Goal: Transaction & Acquisition: Book appointment/travel/reservation

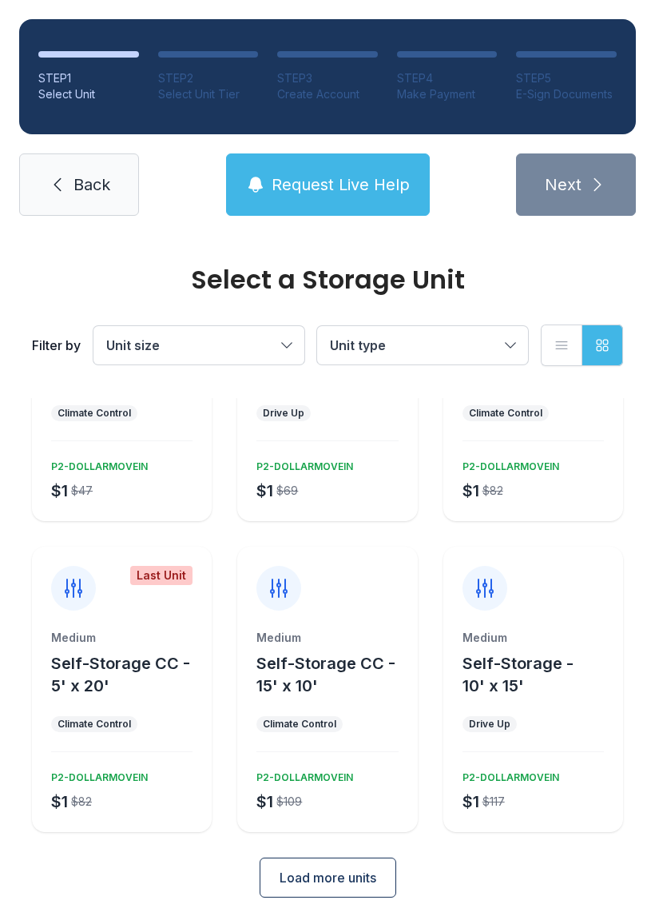
scroll to position [165, 0]
click at [376, 869] on span "Load more units" at bounding box center [328, 878] width 97 height 19
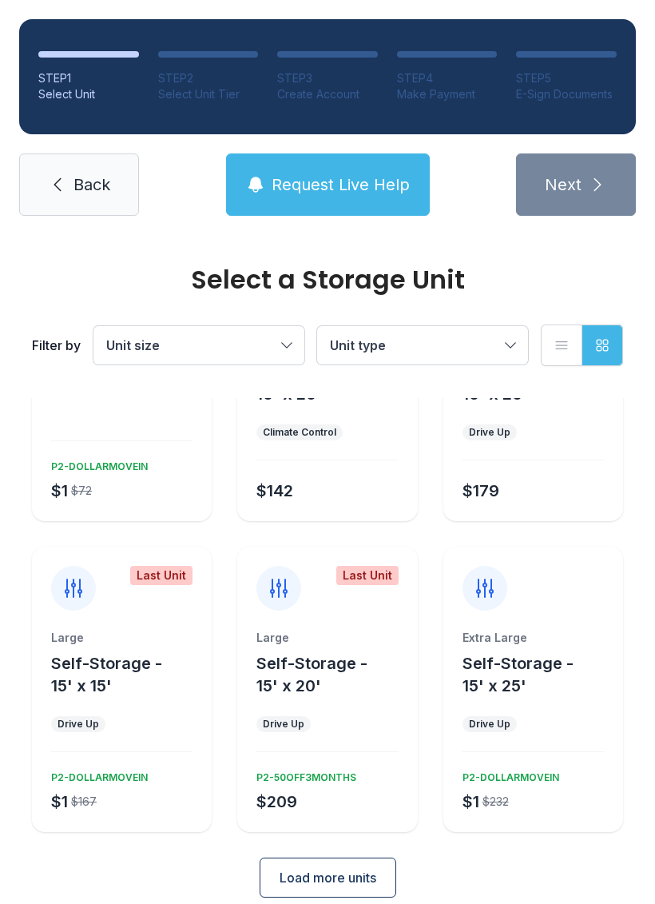
scroll to position [767, 0]
click at [342, 869] on span "Load more units" at bounding box center [328, 878] width 97 height 19
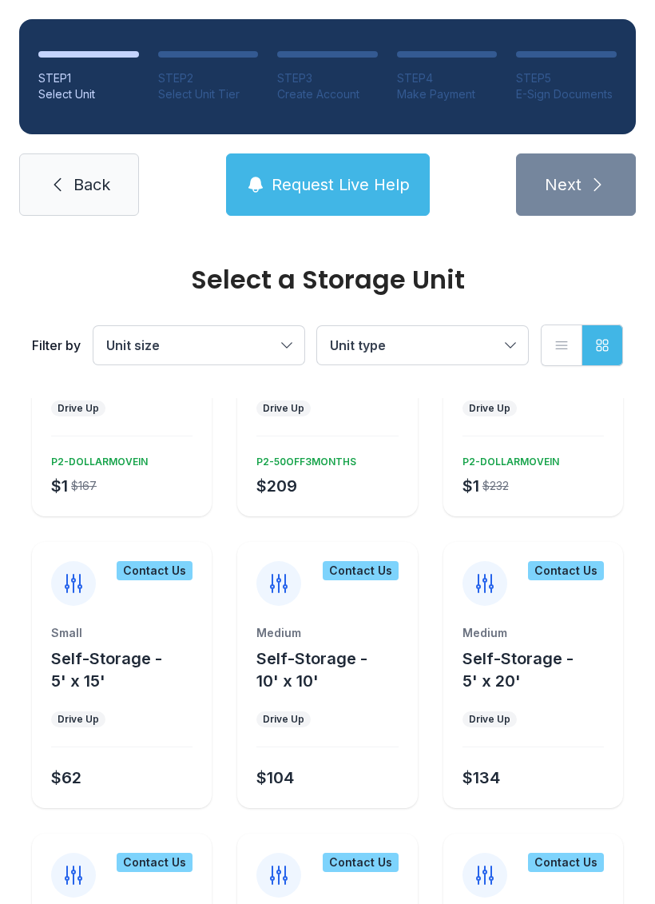
scroll to position [1061, 0]
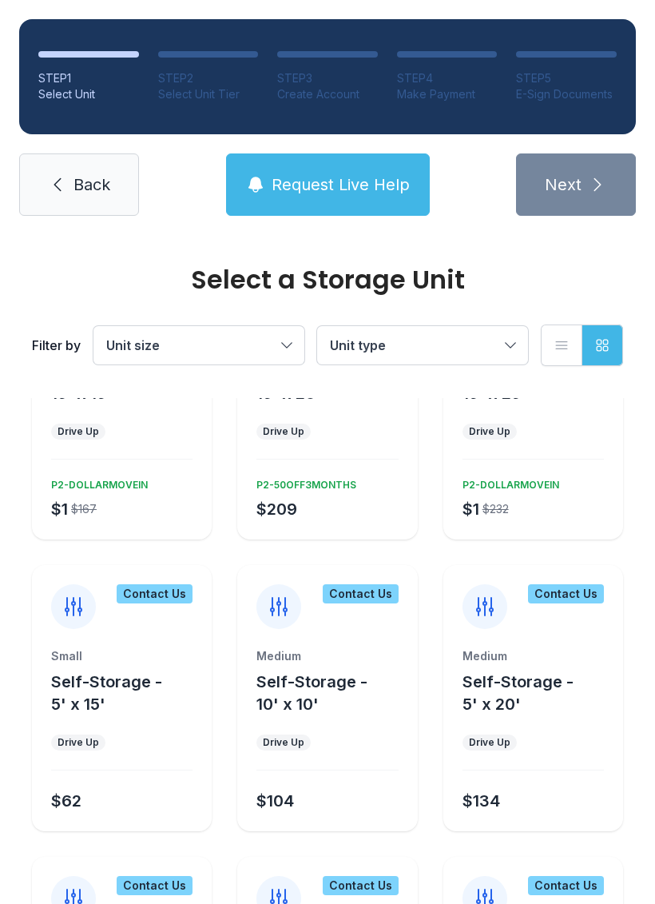
click at [547, 648] on div "Medium" at bounding box center [533, 656] width 141 height 16
click at [516, 616] on div "Contact Us Medium Self-Storage - 5' x 20' Drive Up $134" at bounding box center [534, 698] width 180 height 266
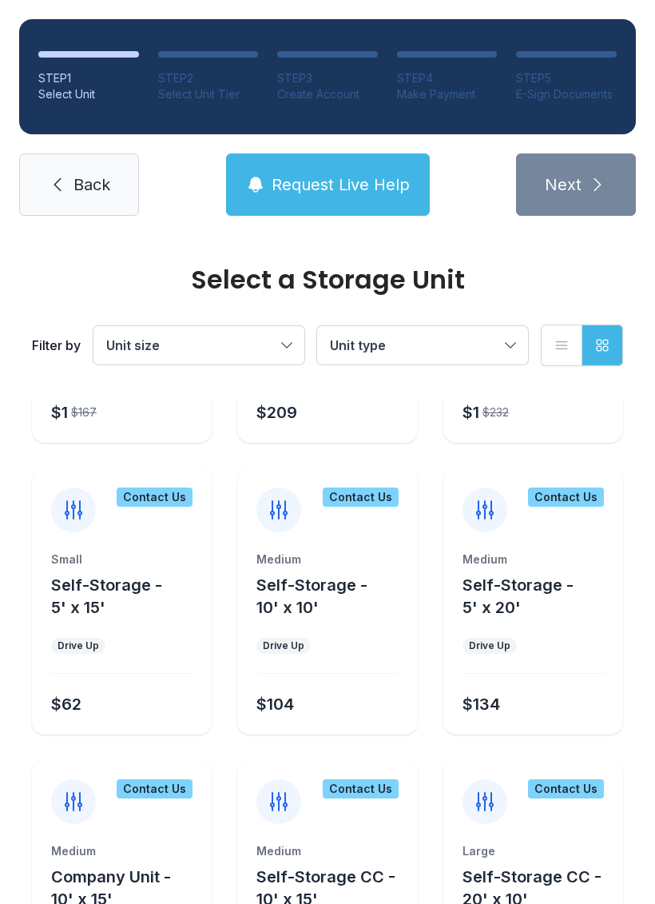
scroll to position [1165, 0]
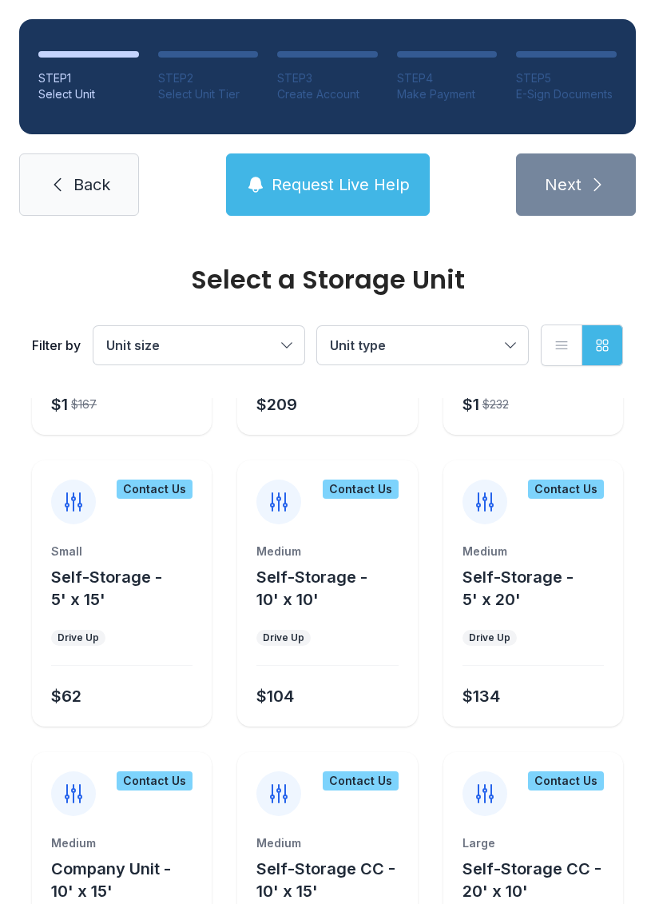
click at [530, 679] on div "$134" at bounding box center [530, 693] width 148 height 29
click at [508, 484] on div "Contact Us" at bounding box center [534, 492] width 180 height 64
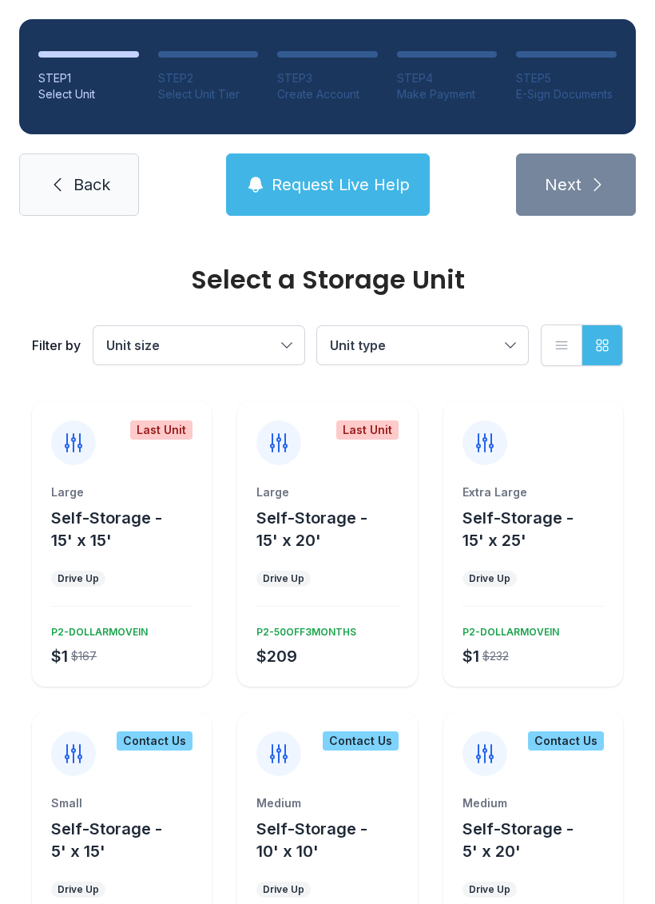
click at [536, 731] on div "Contact Us" at bounding box center [566, 740] width 76 height 19
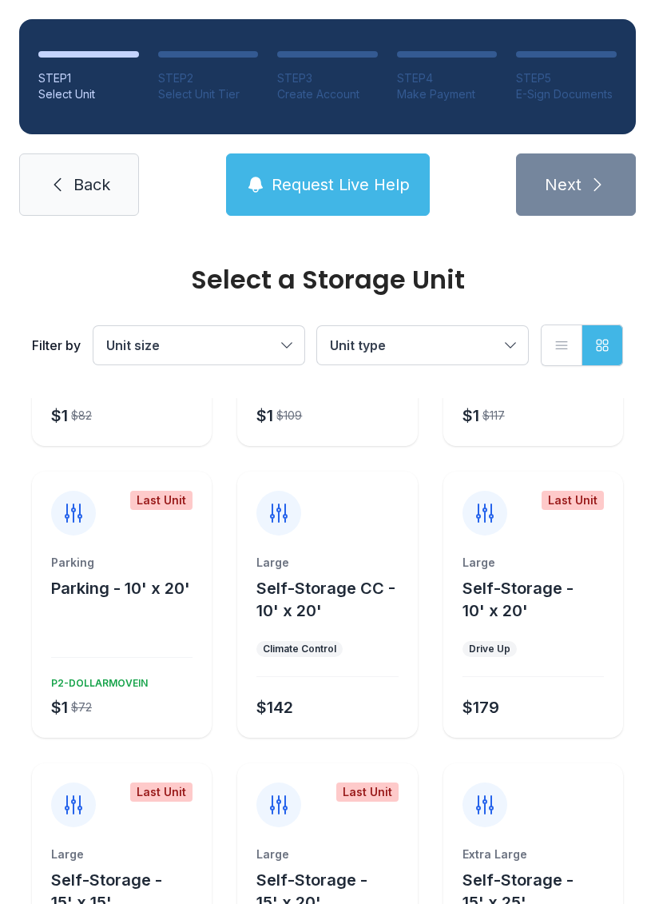
scroll to position [550, 0]
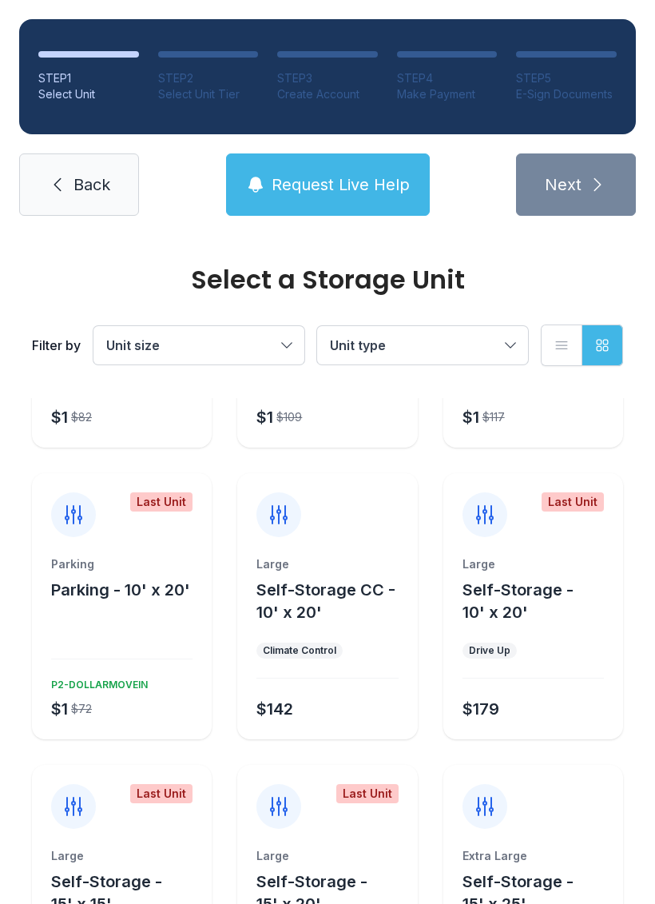
click at [371, 206] on button "Request Live Help" at bounding box center [328, 184] width 204 height 62
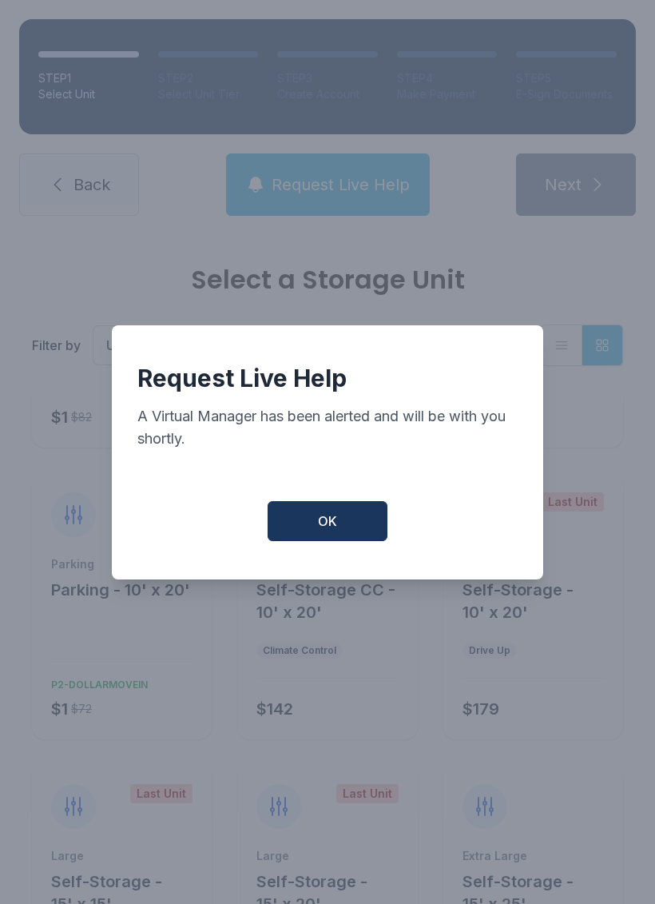
click at [348, 529] on button "OK" at bounding box center [328, 521] width 120 height 40
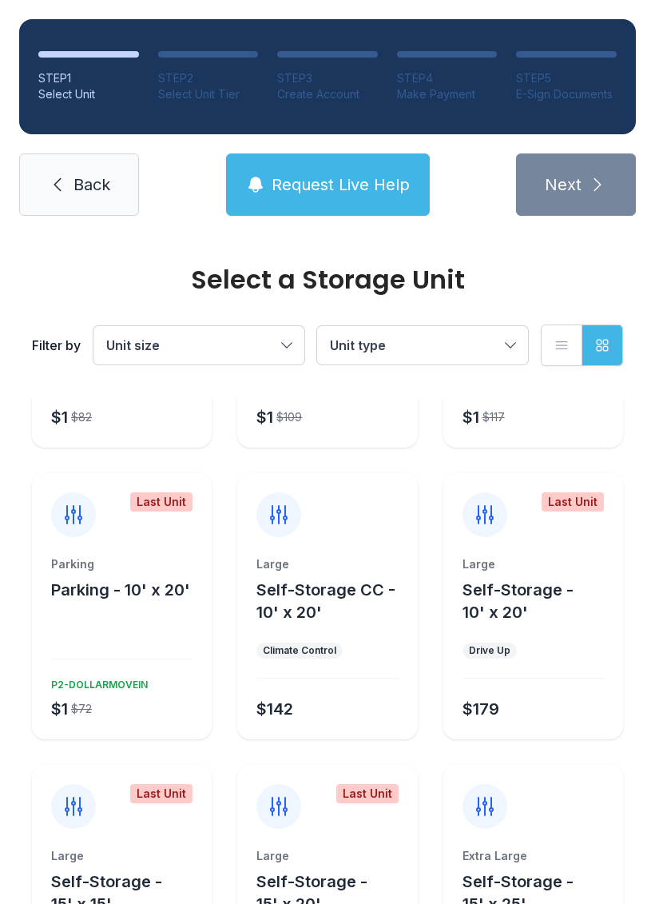
click at [298, 203] on button "Request Live Help" at bounding box center [328, 184] width 204 height 62
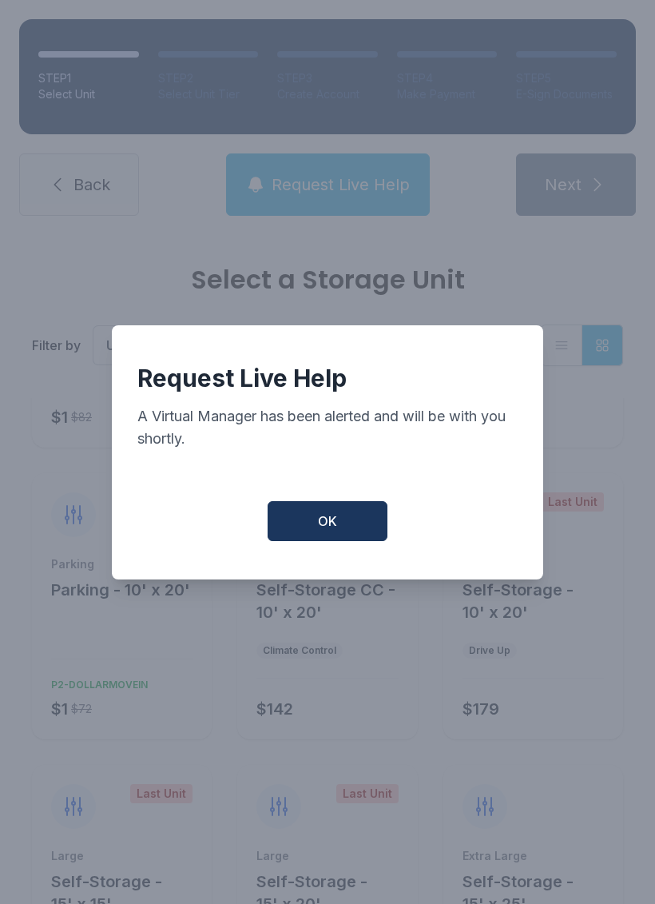
click at [331, 503] on div "Request Live Help A Virtual Manager has been alerted and will be with you short…" at bounding box center [328, 452] width 432 height 254
click at [340, 535] on button "OK" at bounding box center [328, 521] width 120 height 40
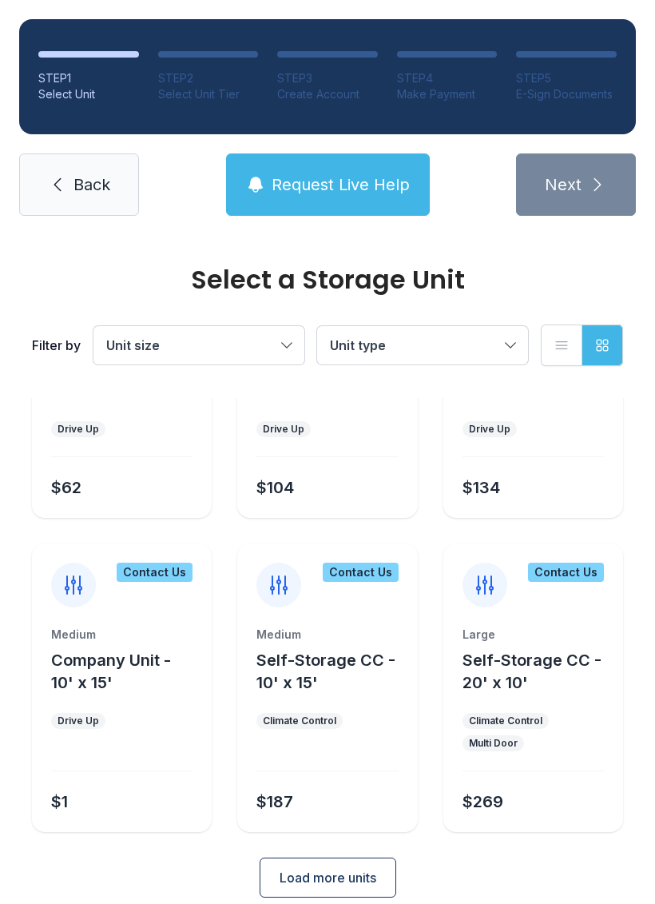
scroll to position [1373, 0]
click at [362, 869] on span "Load more units" at bounding box center [328, 878] width 97 height 19
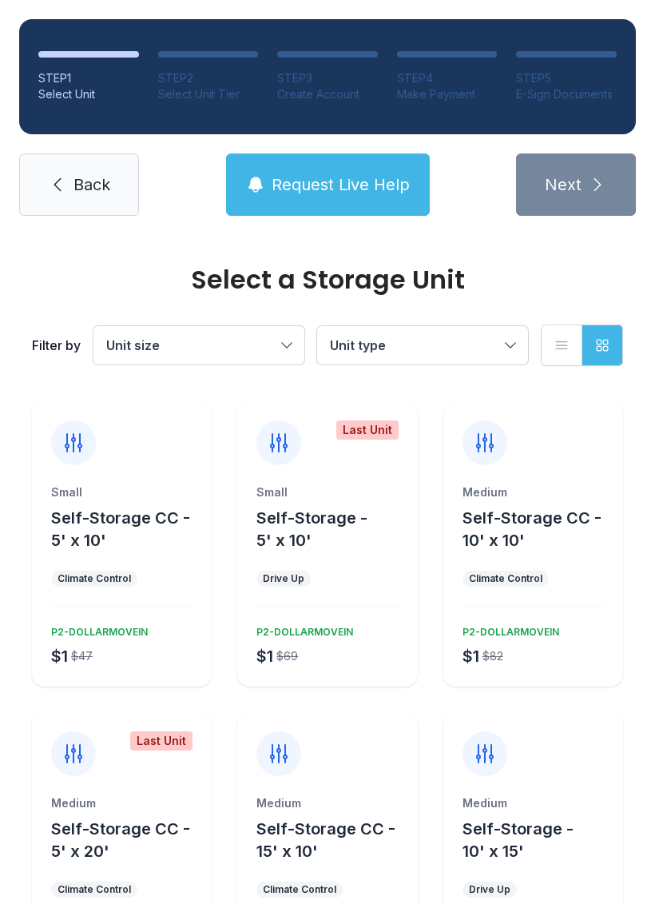
scroll to position [0, 0]
click at [246, 343] on span "Unit size" at bounding box center [190, 345] width 169 height 19
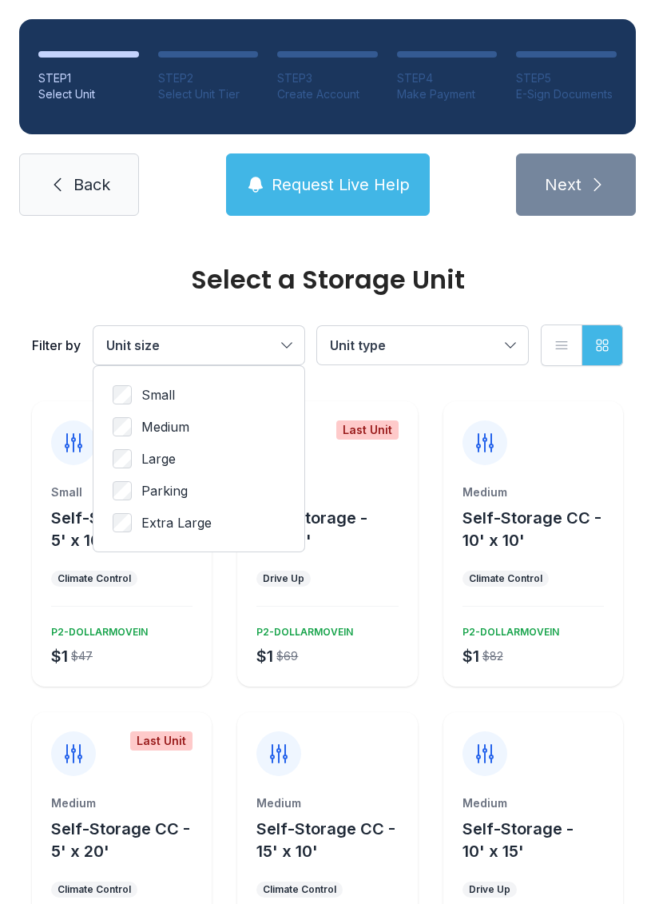
click at [181, 424] on span "Medium" at bounding box center [165, 426] width 48 height 19
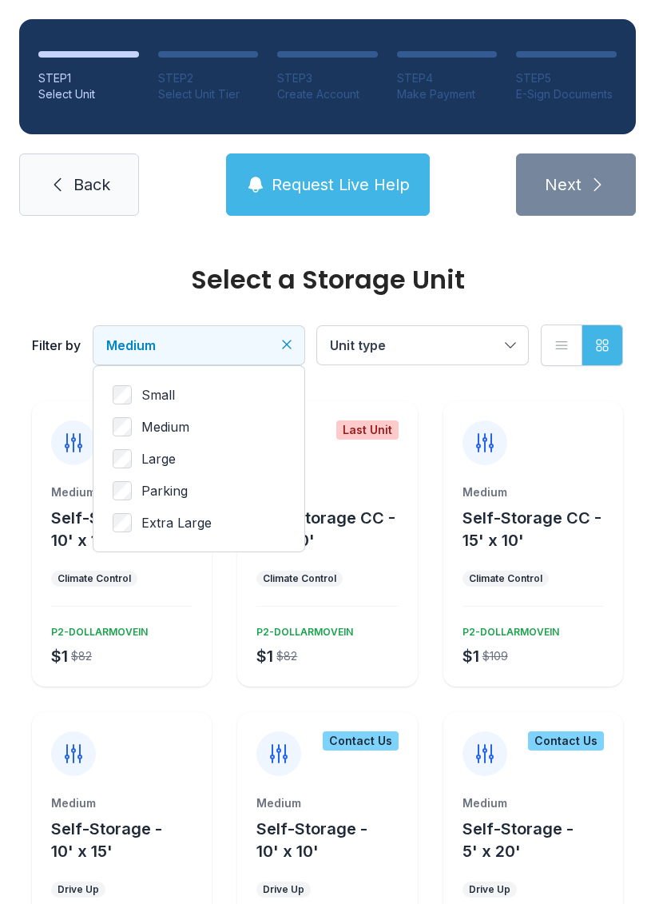
click at [290, 344] on icon "Clear filters" at bounding box center [287, 345] width 16 height 16
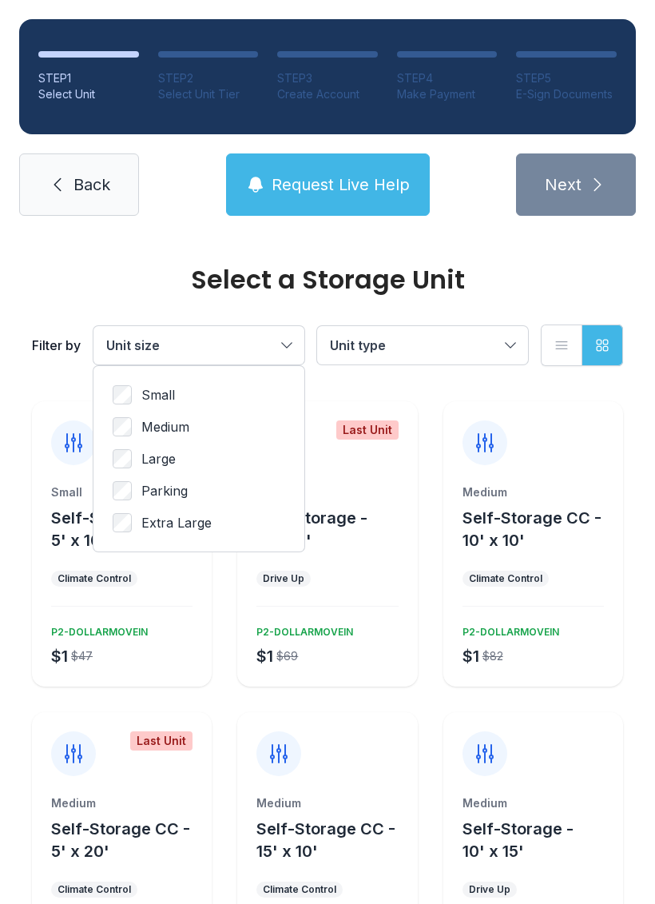
click at [143, 466] on span "Large" at bounding box center [158, 458] width 34 height 19
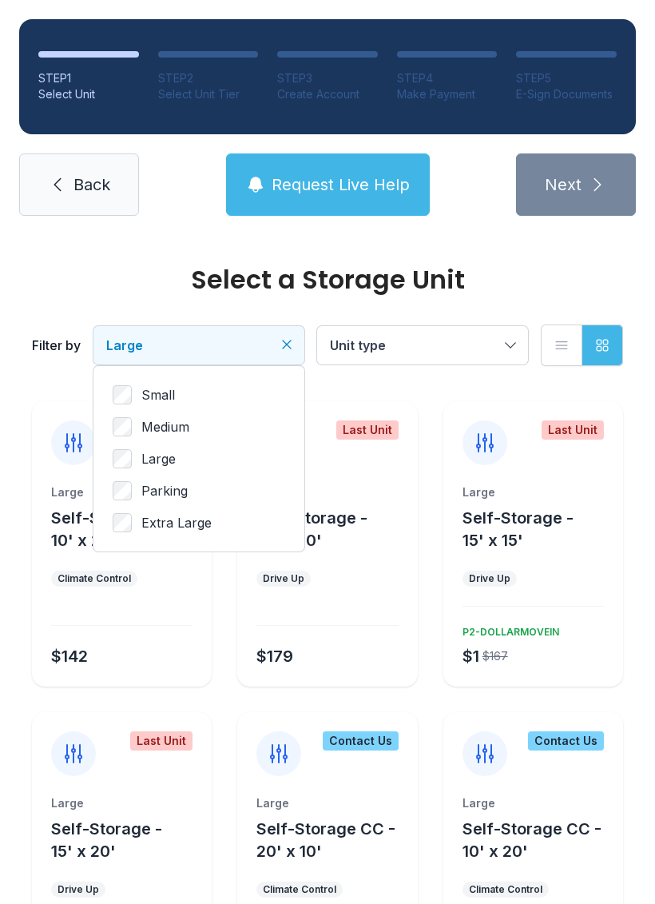
click at [281, 362] on button "Large" at bounding box center [199, 345] width 211 height 38
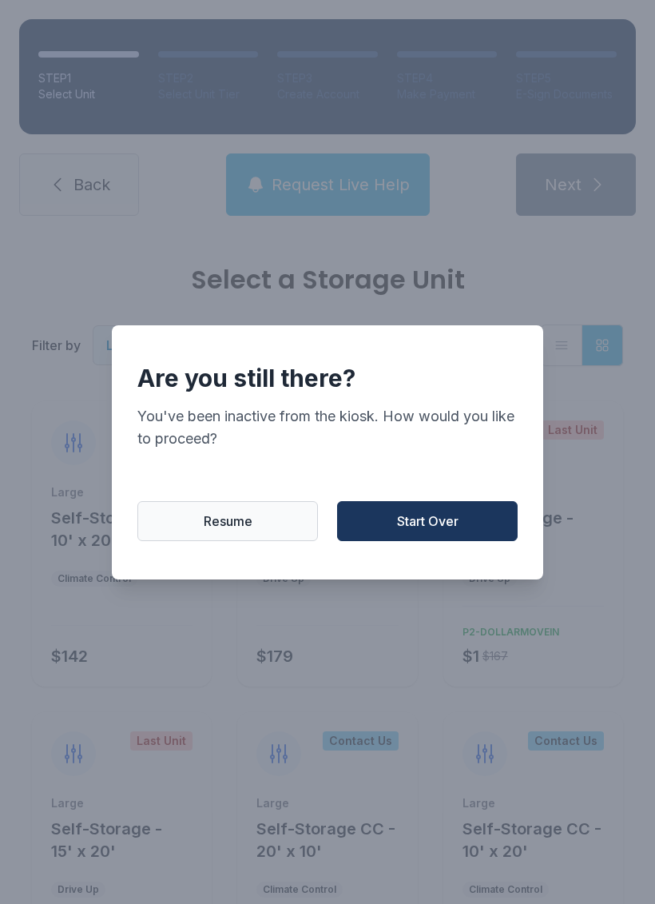
click at [274, 522] on button "Resume" at bounding box center [227, 521] width 181 height 40
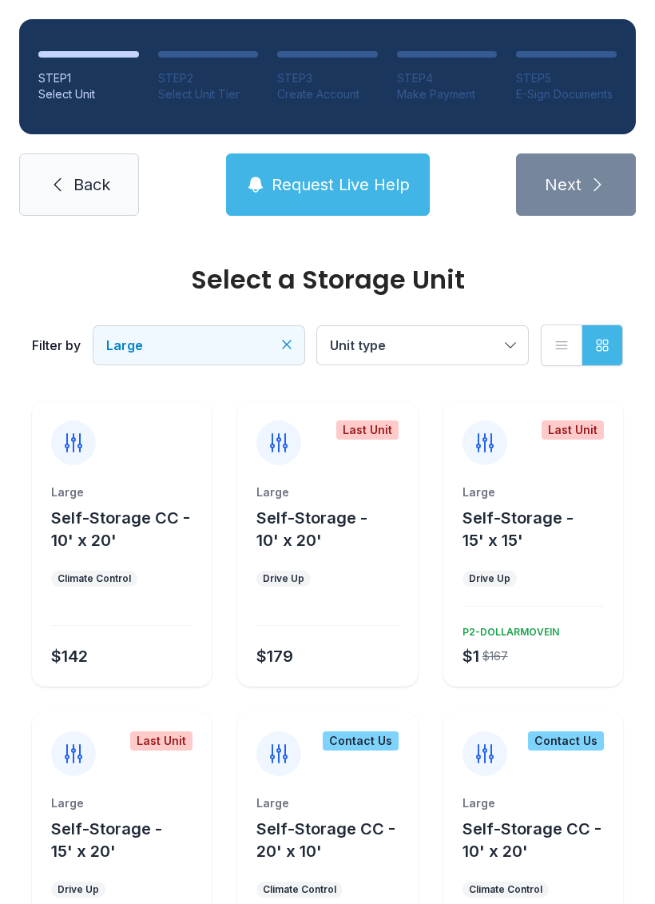
click at [360, 197] on button "Request Live Help" at bounding box center [328, 184] width 204 height 62
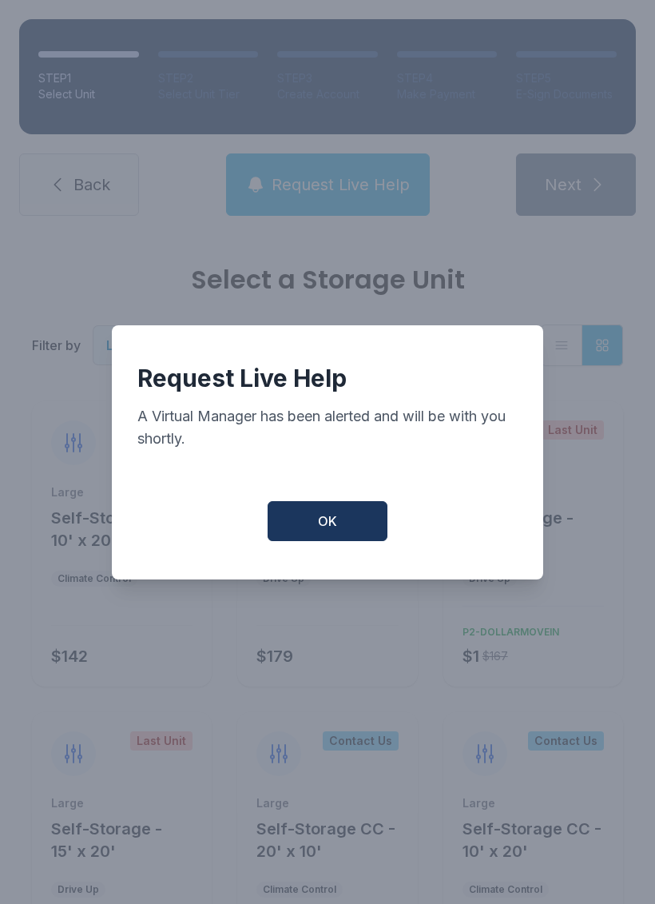
click at [340, 516] on button "OK" at bounding box center [328, 521] width 120 height 40
